Goal: Task Accomplishment & Management: Complete application form

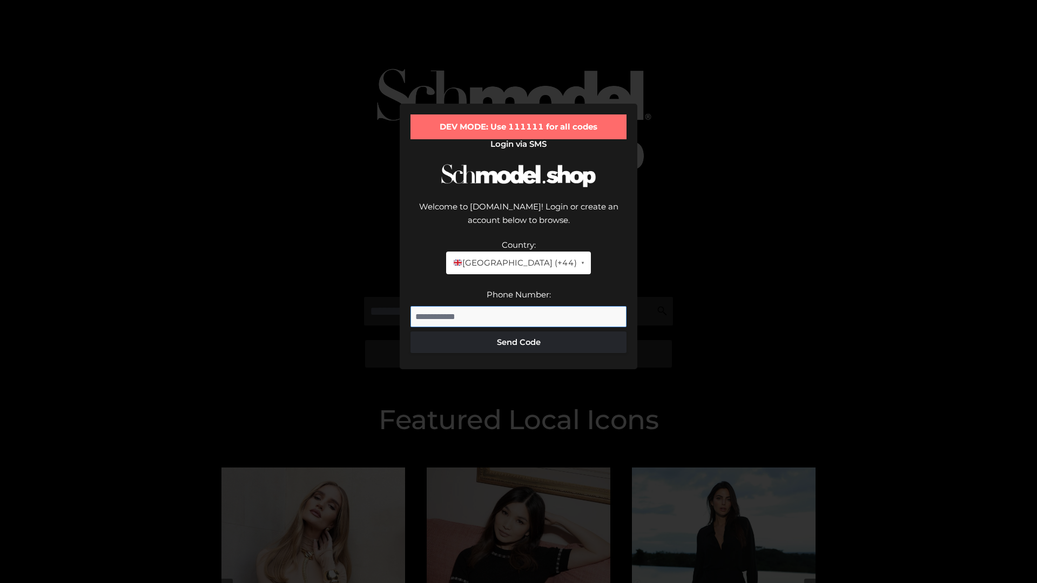
click at [518, 306] on input "Phone Number:" at bounding box center [518, 317] width 216 height 22
type input "**********"
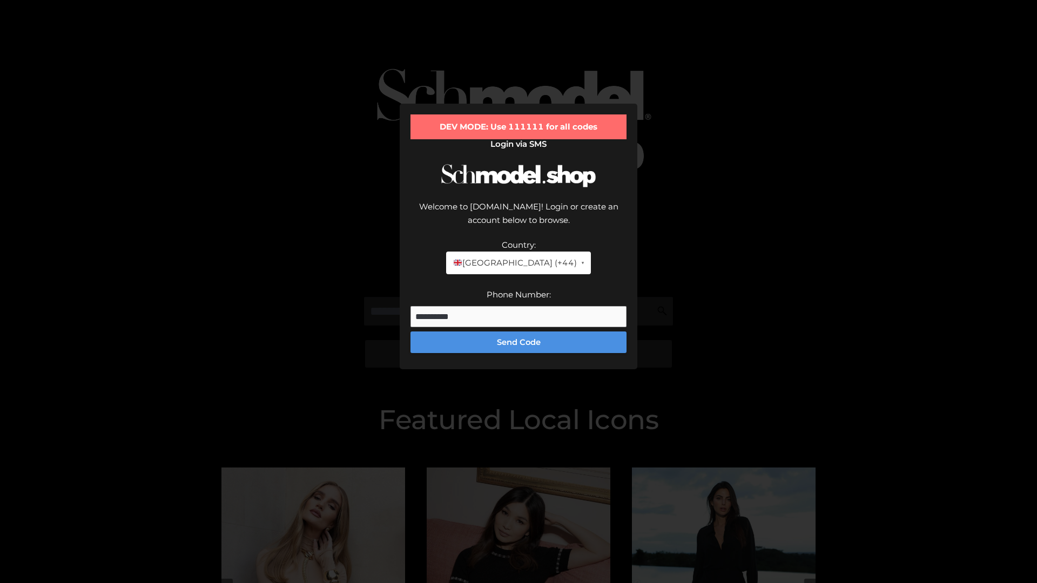
click at [518, 332] on button "Send Code" at bounding box center [518, 343] width 216 height 22
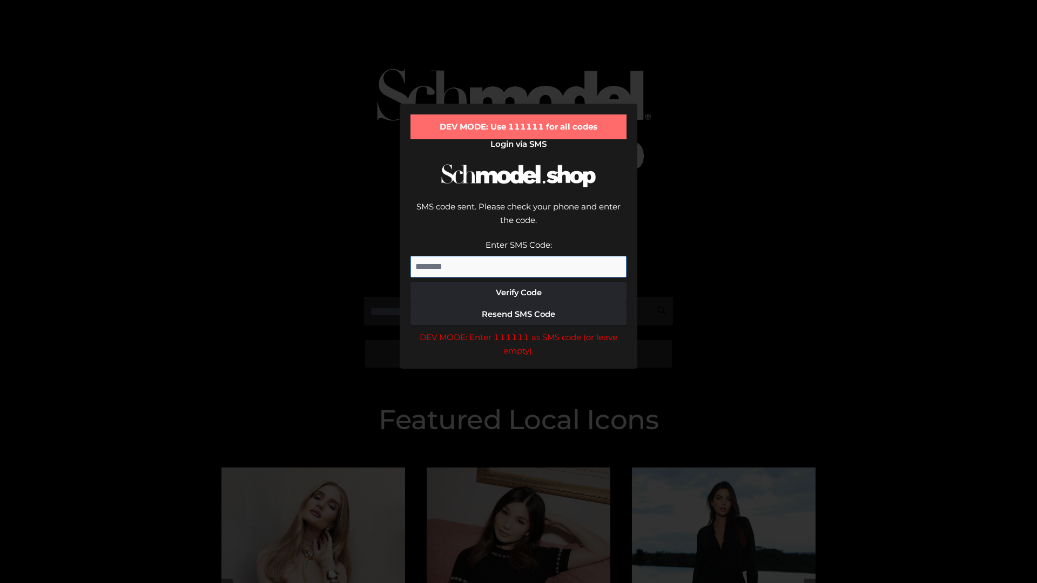
click at [518, 256] on input "Enter SMS Code:" at bounding box center [518, 267] width 216 height 22
type input "******"
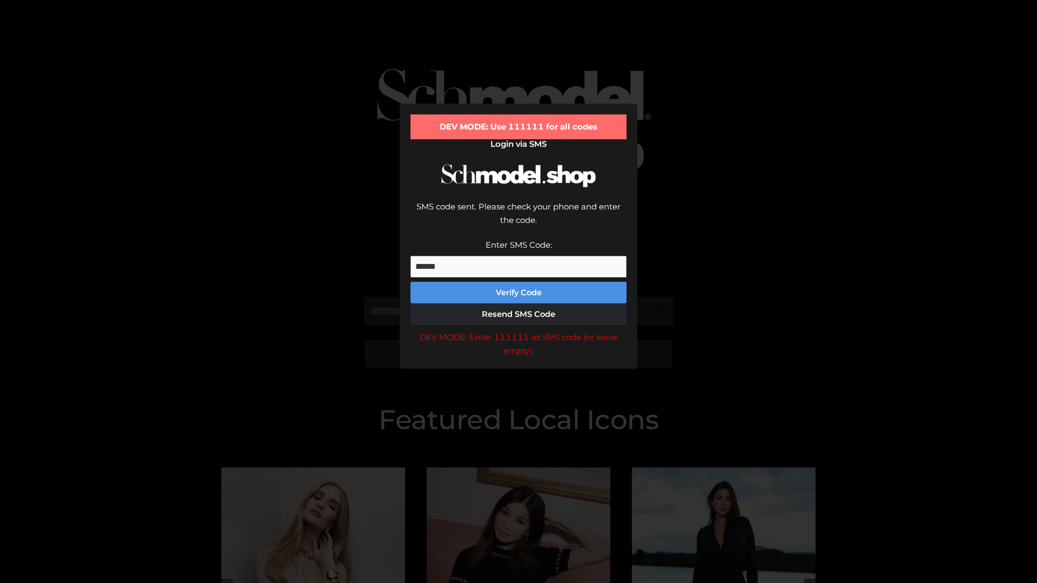
click at [518, 282] on button "Verify Code" at bounding box center [518, 293] width 216 height 22
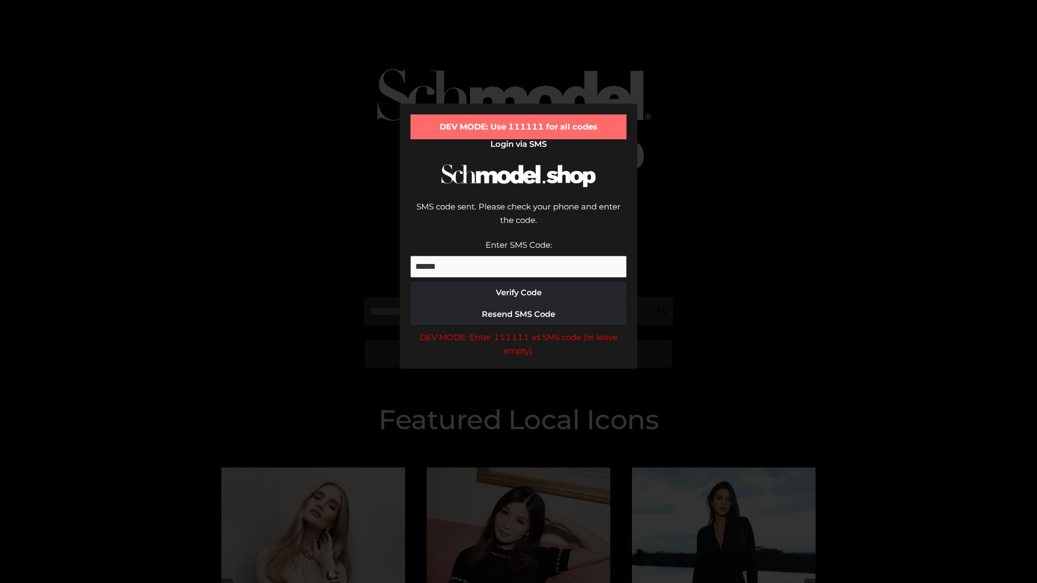
click at [518, 330] on div "DEV MODE: Enter 111111 as SMS code (or leave empty)." at bounding box center [518, 344] width 216 height 28
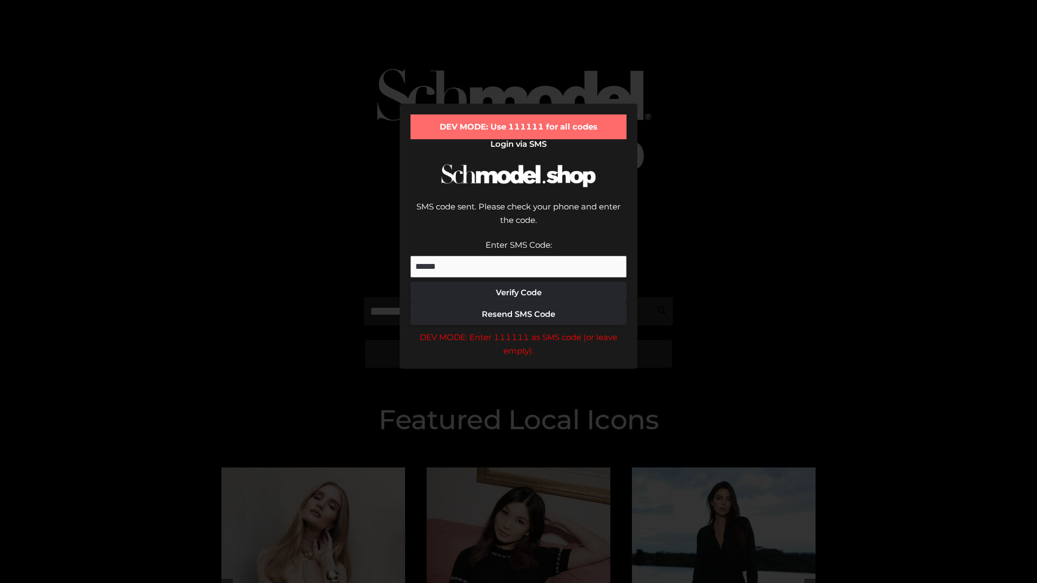
click at [518, 330] on div "DEV MODE: Enter 111111 as SMS code (or leave empty)." at bounding box center [518, 344] width 216 height 28
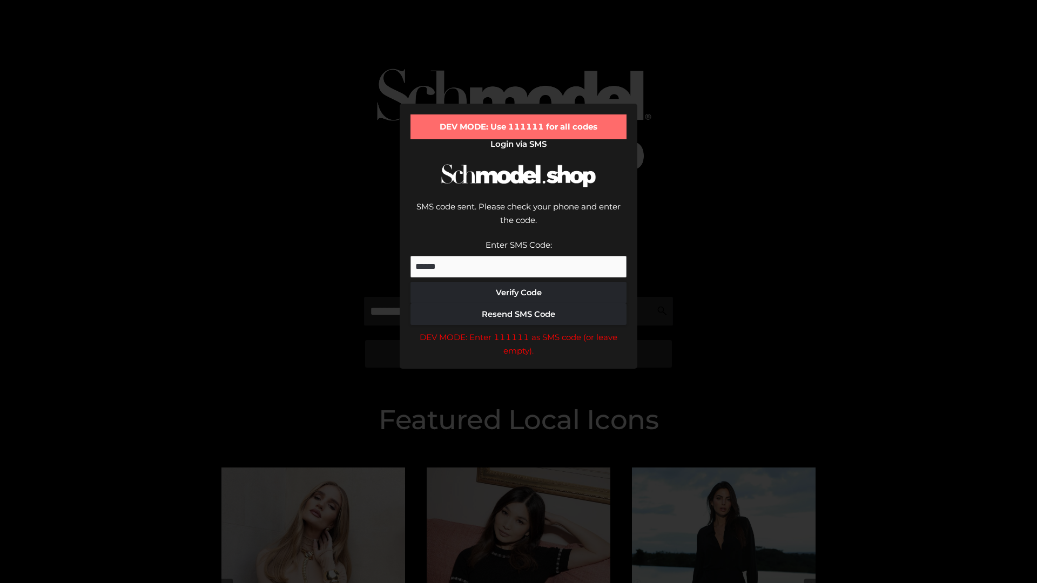
click at [518, 330] on div "DEV MODE: Enter 111111 as SMS code (or leave empty)." at bounding box center [518, 344] width 216 height 28
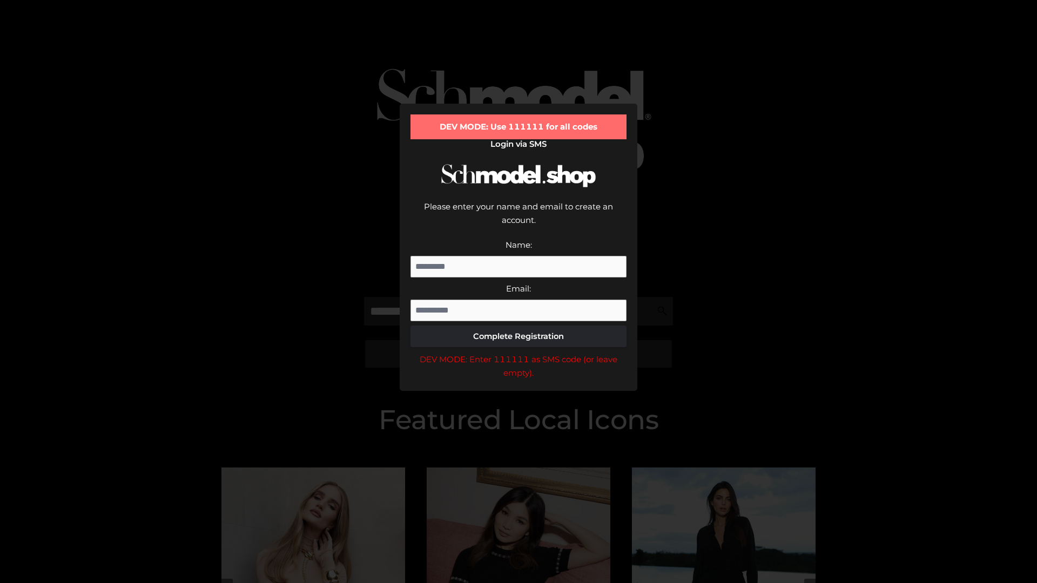
click at [518, 353] on div "DEV MODE: Enter 111111 as SMS code (or leave empty)." at bounding box center [518, 367] width 216 height 28
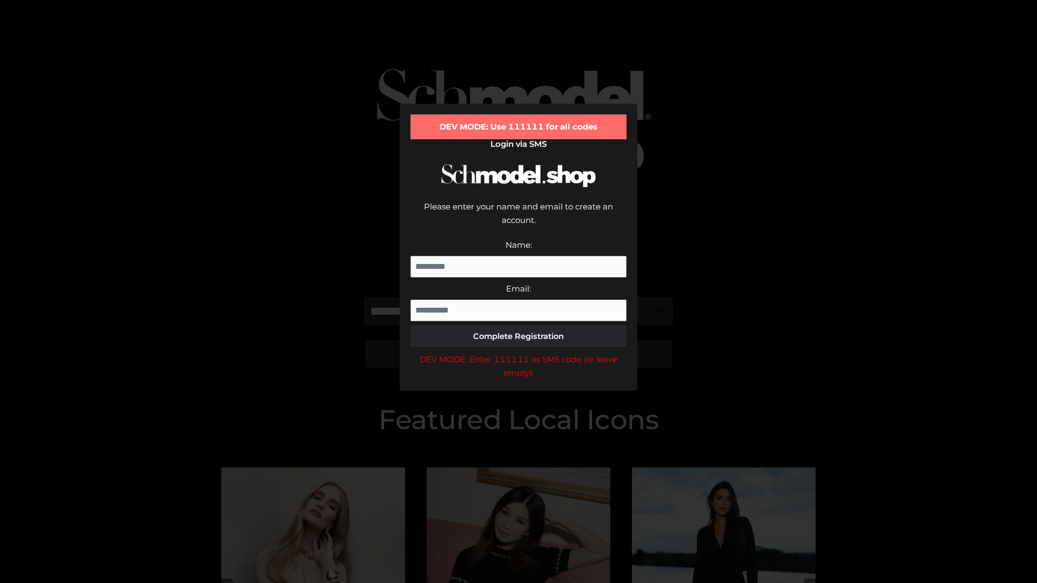
click at [518, 353] on div "DEV MODE: Enter 111111 as SMS code (or leave empty)." at bounding box center [518, 367] width 216 height 28
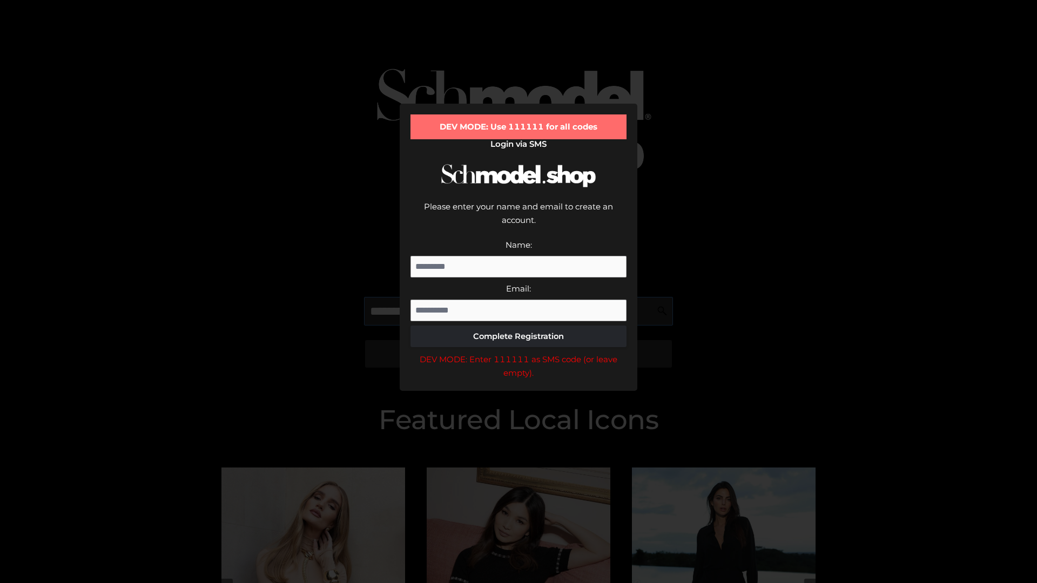
scroll to position [0, 16]
click at [518, 353] on div "DEV MODE: Enter 111111 as SMS code (or leave empty)." at bounding box center [518, 367] width 216 height 28
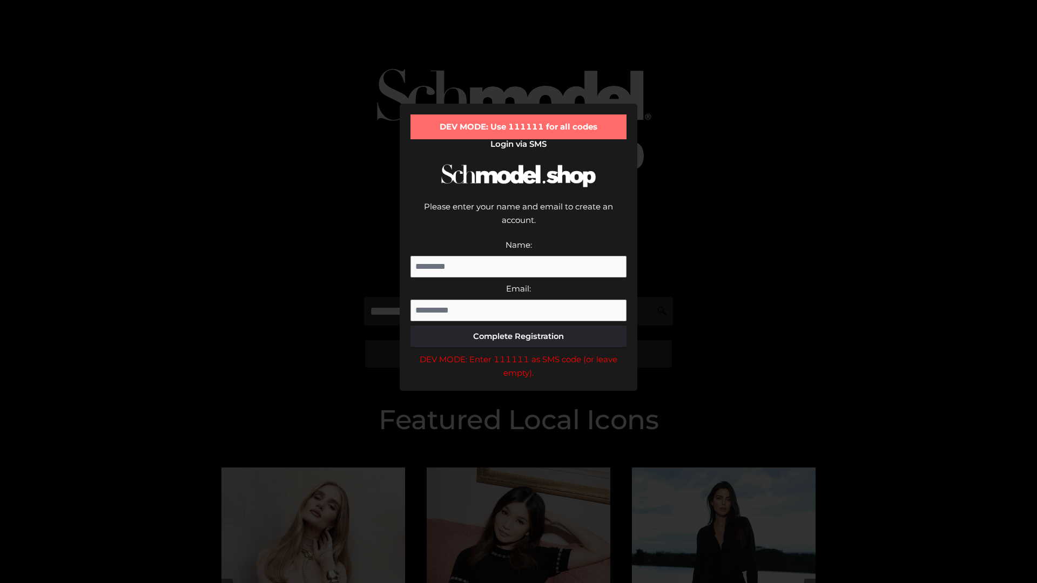
click at [518, 353] on div "DEV MODE: Enter 111111 as SMS code (or leave empty)." at bounding box center [518, 367] width 216 height 28
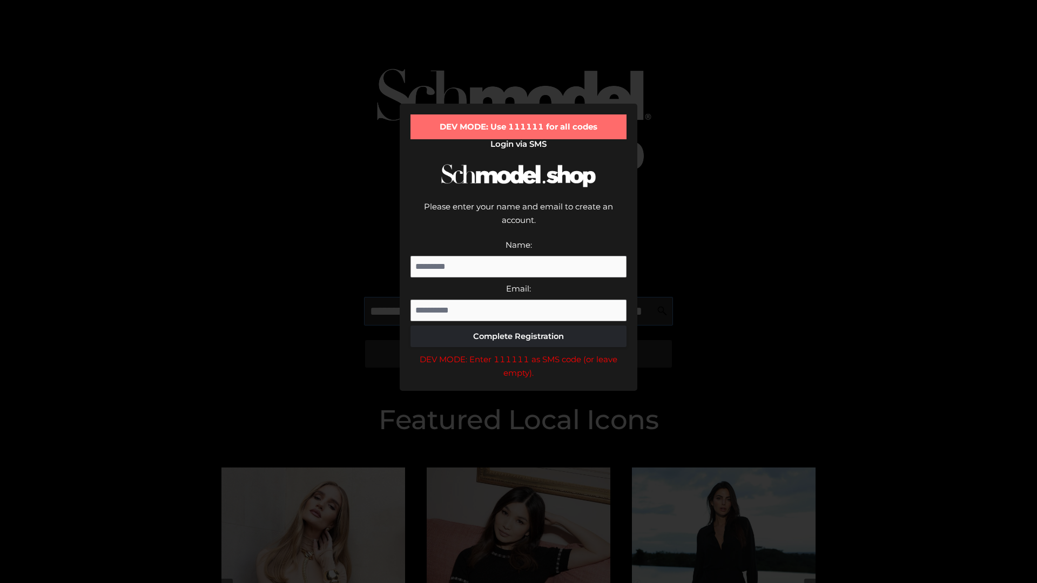
scroll to position [0, 79]
click at [518, 353] on div "DEV MODE: Enter 111111 as SMS code (or leave empty)." at bounding box center [518, 367] width 216 height 28
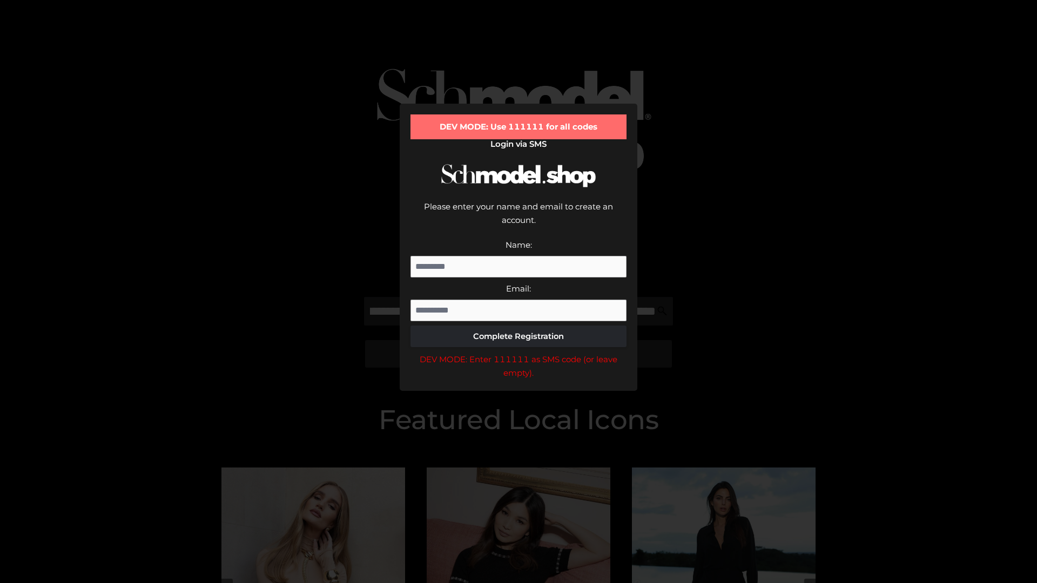
click at [518, 353] on div "DEV MODE: Enter 111111 as SMS code (or leave empty)." at bounding box center [518, 367] width 216 height 28
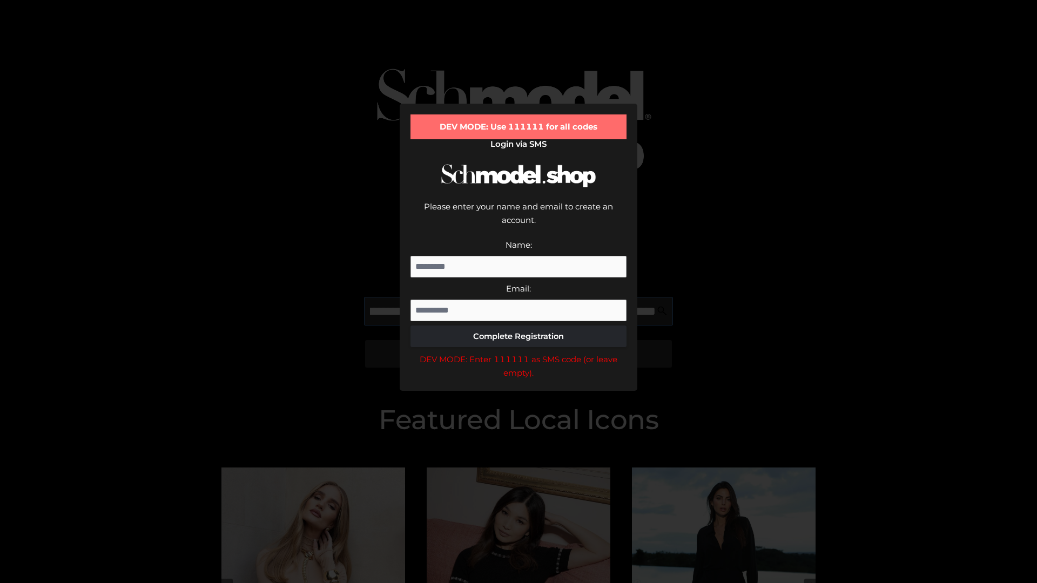
scroll to position [0, 144]
click at [518, 353] on div "DEV MODE: Enter 111111 as SMS code (or leave empty)." at bounding box center [518, 367] width 216 height 28
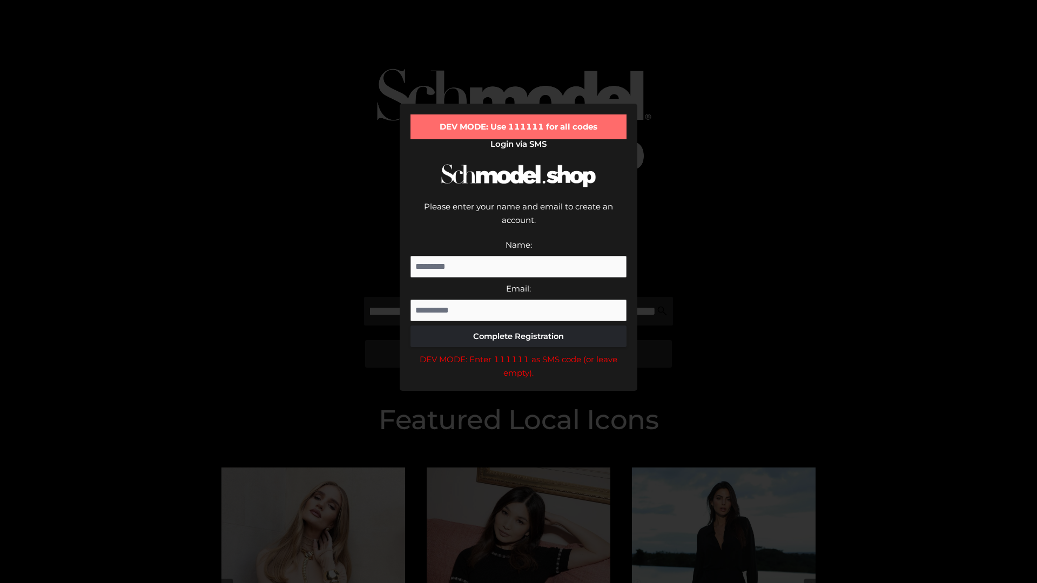
click at [518, 353] on div "DEV MODE: Enter 111111 as SMS code (or leave empty)." at bounding box center [518, 367] width 216 height 28
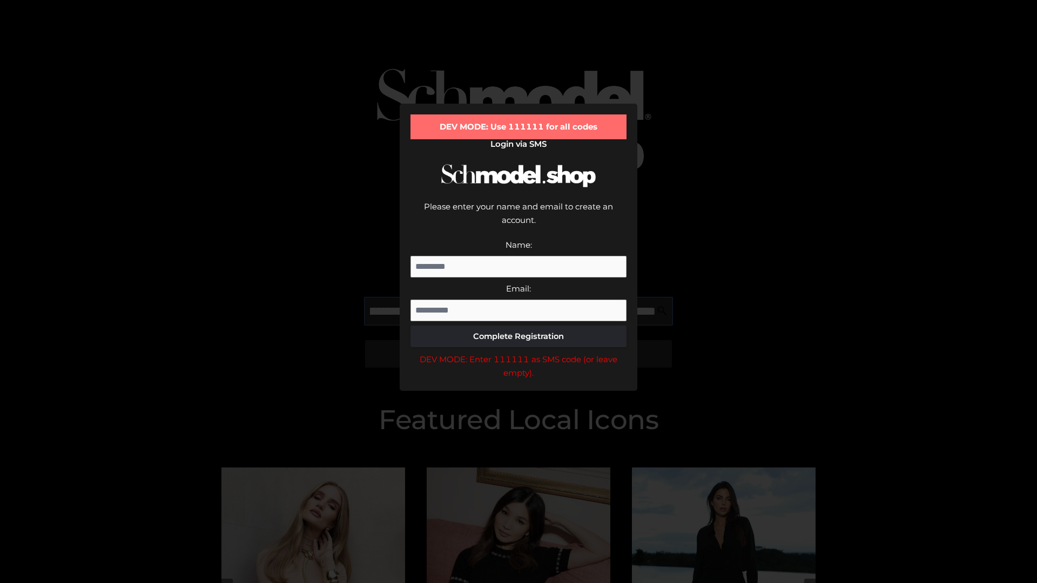
scroll to position [0, 212]
click at [518, 353] on div "DEV MODE: Enter 111111 as SMS code (or leave empty)." at bounding box center [518, 367] width 216 height 28
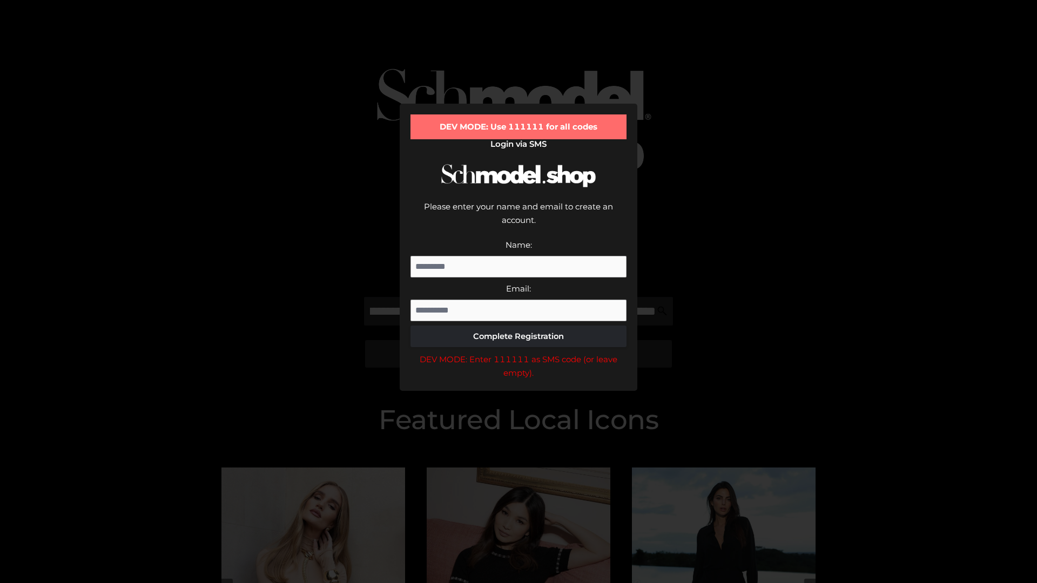
click at [518, 353] on div "DEV MODE: Enter 111111 as SMS code (or leave empty)." at bounding box center [518, 367] width 216 height 28
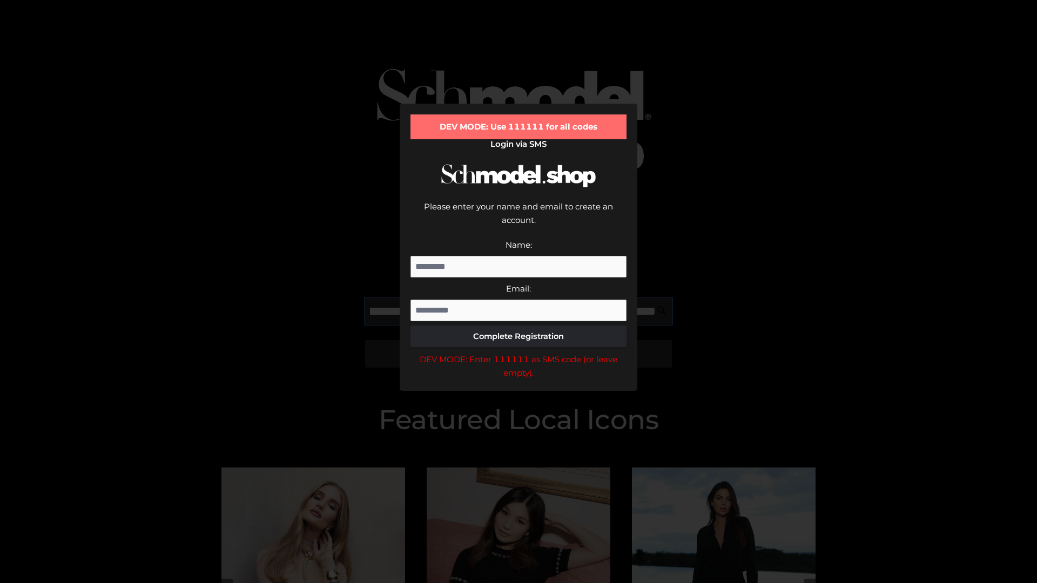
scroll to position [0, 274]
click at [518, 353] on div "DEV MODE: Enter 111111 as SMS code (or leave empty)." at bounding box center [518, 367] width 216 height 28
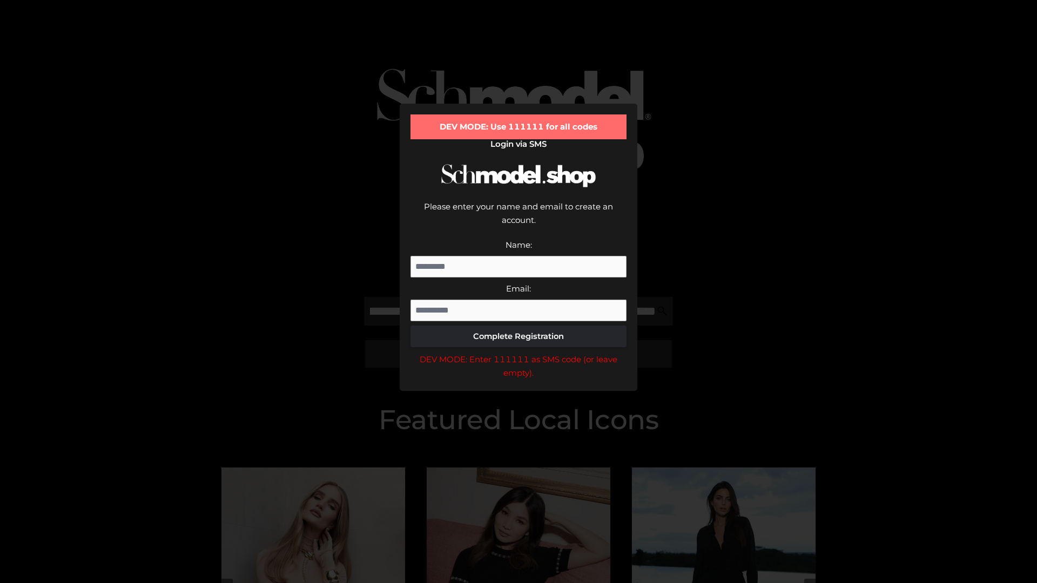
click at [518, 353] on div "DEV MODE: Enter 111111 as SMS code (or leave empty)." at bounding box center [518, 367] width 216 height 28
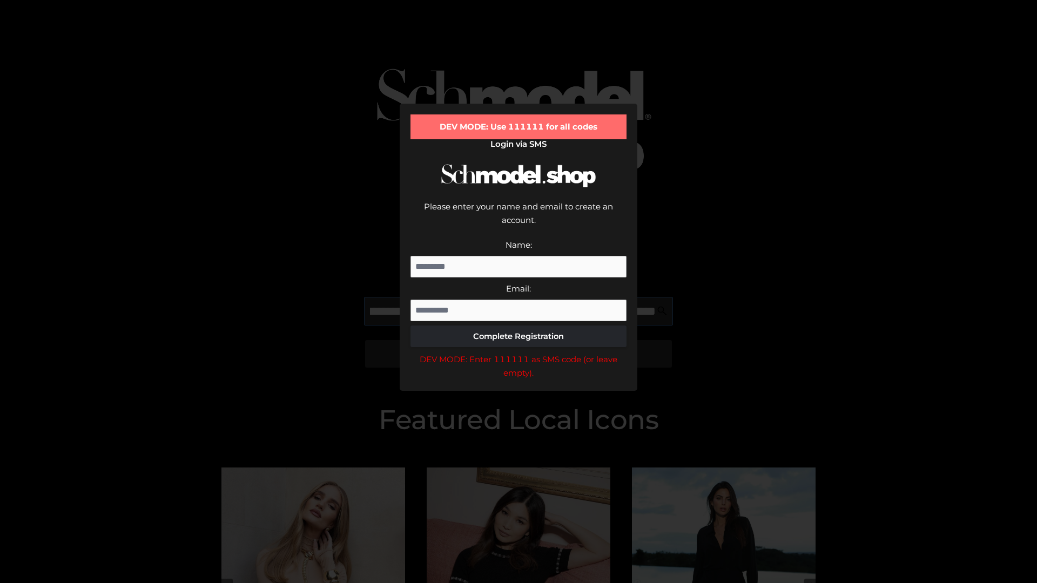
scroll to position [0, 340]
click at [518, 353] on div "DEV MODE: Enter 111111 as SMS code (or leave empty)." at bounding box center [518, 367] width 216 height 28
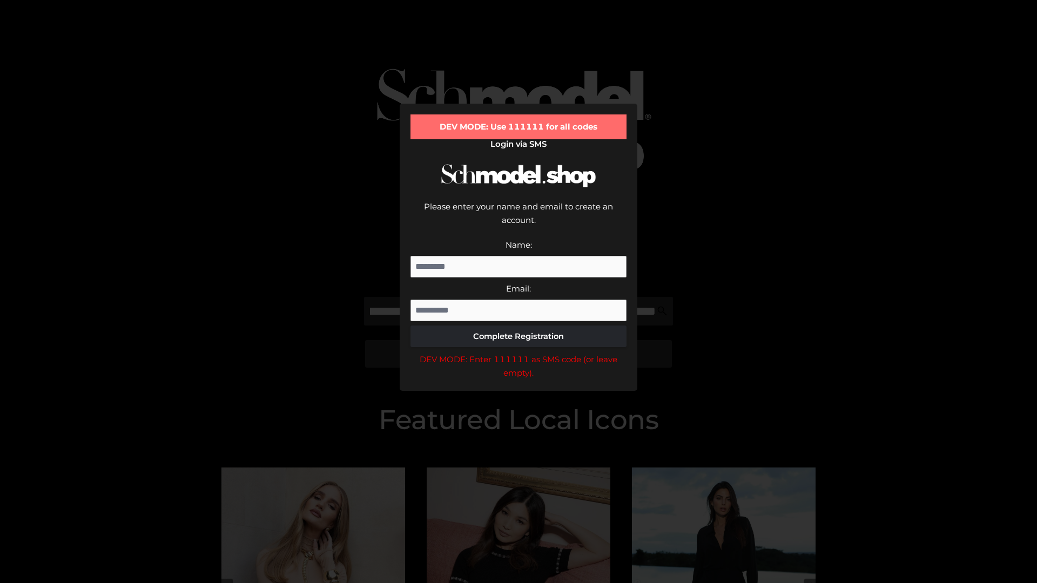
click at [518, 353] on div "DEV MODE: Enter 111111 as SMS code (or leave empty)." at bounding box center [518, 367] width 216 height 28
type input "**********"
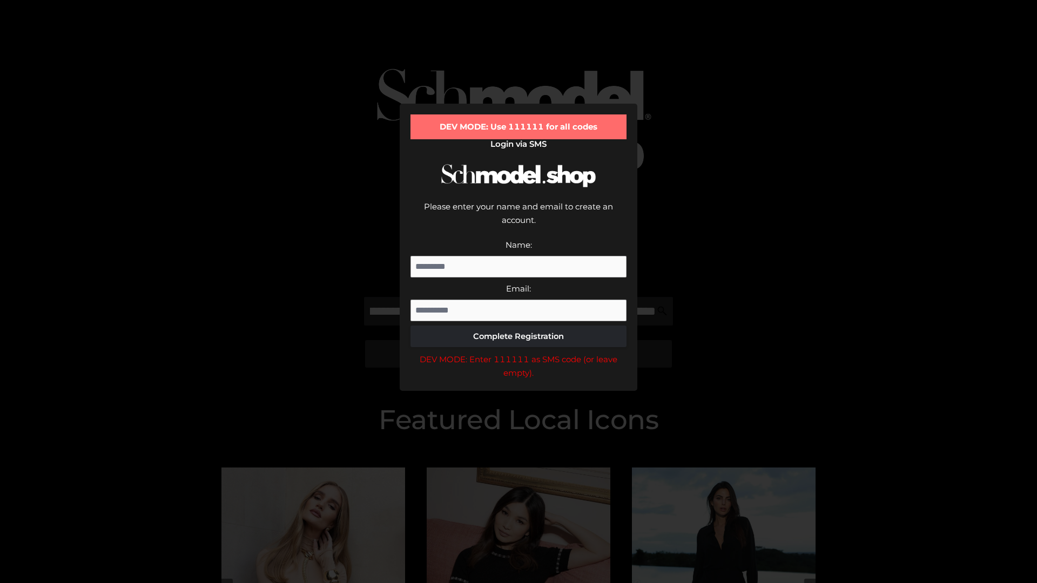
click at [518, 353] on div "DEV MODE: Enter 111111 as SMS code (or leave empty)." at bounding box center [518, 367] width 216 height 28
